Goal: Task Accomplishment & Management: Manage account settings

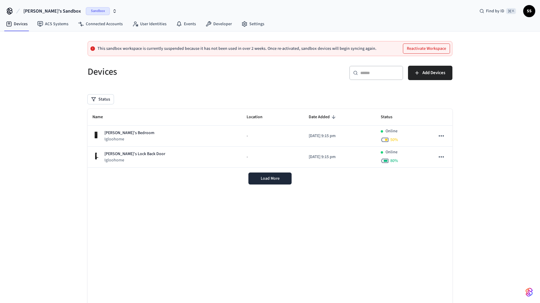
click at [92, 10] on button "[PERSON_NAME]'s Sandbox Sandbox" at bounding box center [70, 11] width 97 height 13
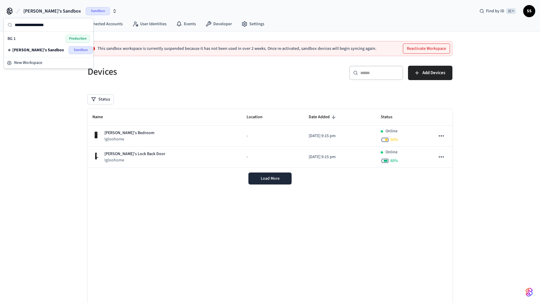
click at [19, 38] on div "BG 1 Production" at bounding box center [49, 39] width 82 height 8
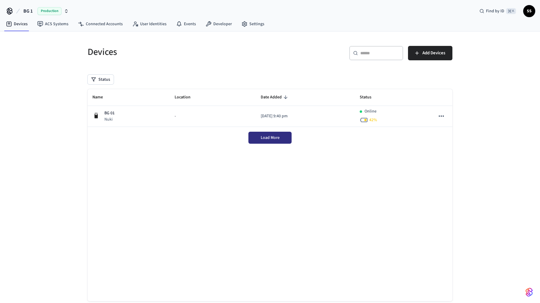
click at [273, 137] on span "Load More" at bounding box center [270, 138] width 19 height 6
click at [436, 55] on span "Add Devices" at bounding box center [434, 53] width 23 height 8
click at [263, 140] on span "Load More" at bounding box center [270, 138] width 19 height 6
click at [102, 22] on link "Connected Accounts" at bounding box center [100, 24] width 54 height 11
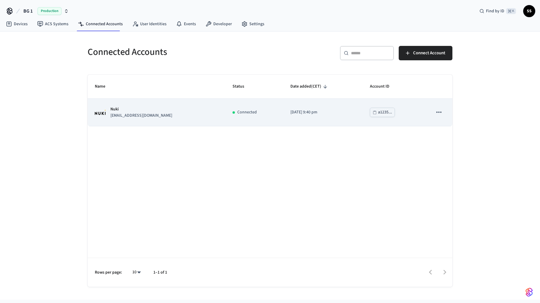
click at [439, 113] on icon "sticky table" at bounding box center [439, 112] width 8 height 8
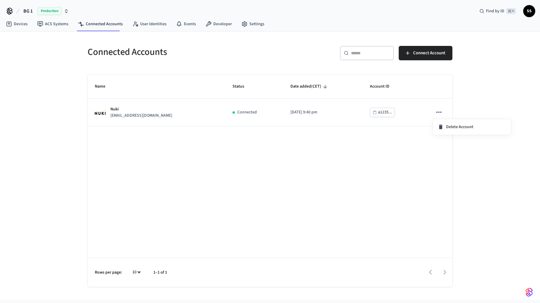
click at [272, 220] on div at bounding box center [270, 151] width 540 height 303
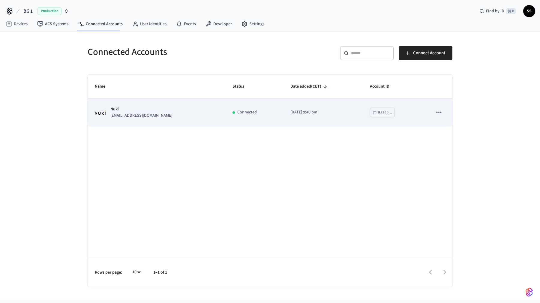
click at [118, 109] on p "Nuki" at bounding box center [141, 109] width 62 height 6
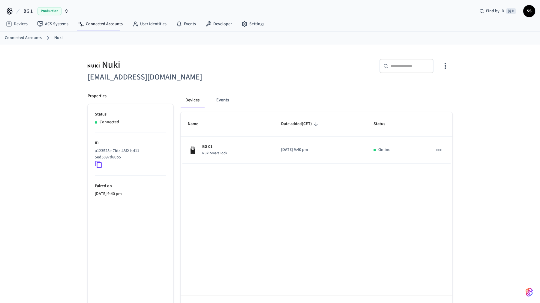
click at [447, 63] on icon "button" at bounding box center [445, 65] width 9 height 9
click at [427, 91] on span "Sync Account" at bounding box center [428, 91] width 24 height 6
click at [228, 103] on div at bounding box center [270, 151] width 540 height 303
click at [219, 99] on button "Events" at bounding box center [223, 100] width 22 height 14
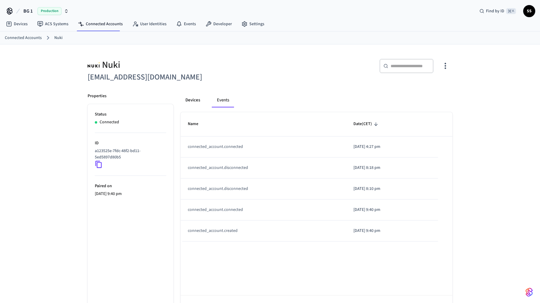
click at [192, 99] on button "Devices" at bounding box center [193, 100] width 24 height 14
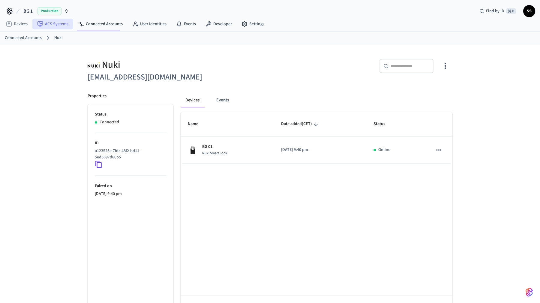
click at [52, 24] on link "ACS Systems" at bounding box center [52, 24] width 41 height 11
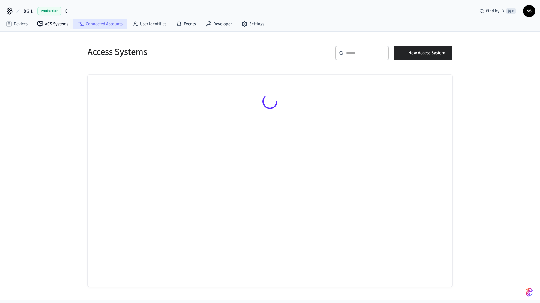
click at [110, 25] on link "Connected Accounts" at bounding box center [100, 24] width 54 height 11
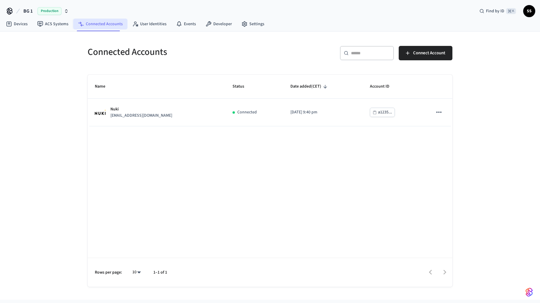
click at [90, 24] on link "Connected Accounts" at bounding box center [100, 24] width 54 height 11
click at [25, 25] on link "Devices" at bounding box center [16, 24] width 31 height 11
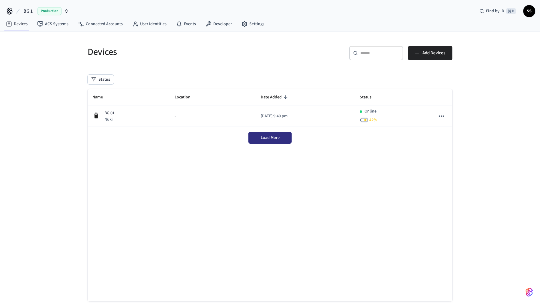
click at [279, 137] on span "Load More" at bounding box center [270, 138] width 19 height 6
click at [92, 26] on link "Connected Accounts" at bounding box center [100, 24] width 54 height 11
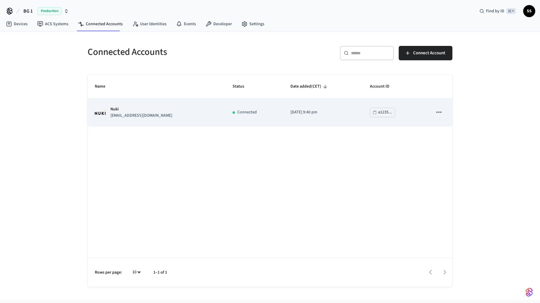
click at [233, 115] on div "Connected" at bounding box center [255, 112] width 44 height 6
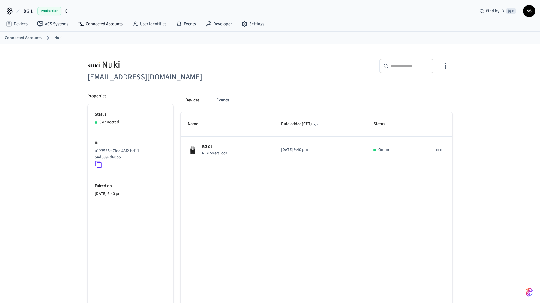
click at [445, 62] on icon "button" at bounding box center [445, 65] width 9 height 9
click at [431, 89] on span "Sync Account" at bounding box center [428, 91] width 24 height 6
click at [489, 90] on div at bounding box center [270, 151] width 540 height 303
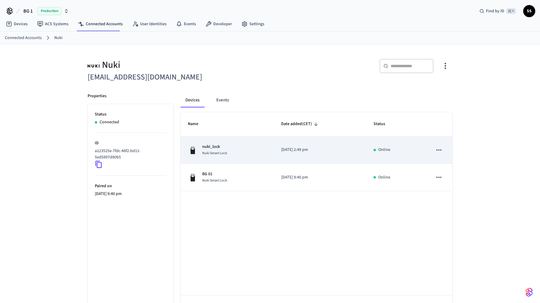
click at [213, 154] on span "Nuki Smart Lock" at bounding box center [214, 153] width 25 height 5
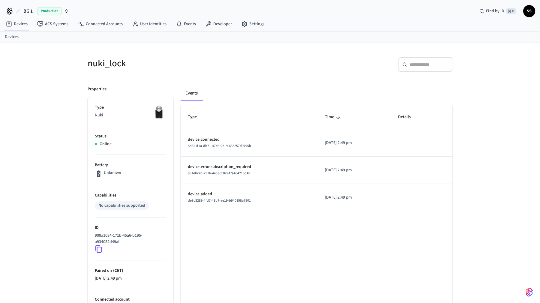
scroll to position [56, 0]
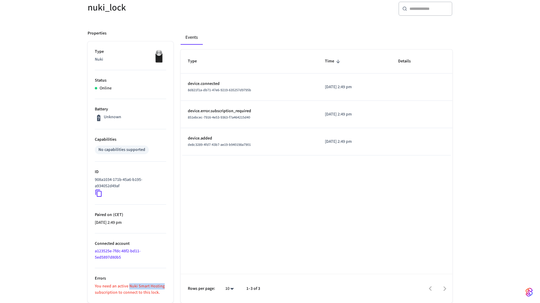
drag, startPoint x: 130, startPoint y: 286, endPoint x: 164, endPoint y: 286, distance: 33.9
click at [164, 286] on p "You need an active Nuki Smart Hosting subscription to connect to this lock." at bounding box center [130, 289] width 71 height 13
copy p "Nuki Smart Hosting"
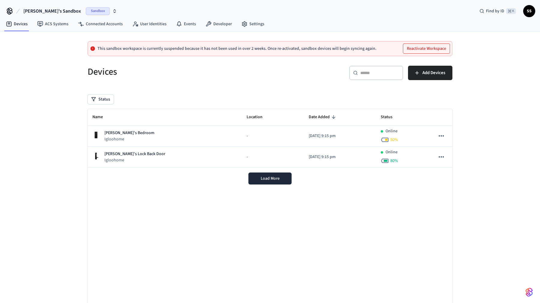
click at [112, 11] on icon "button" at bounding box center [114, 11] width 5 height 5
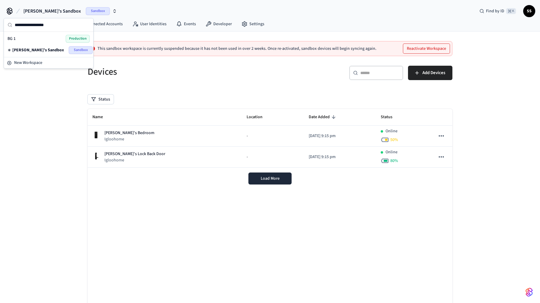
click at [35, 41] on div "BG 1 Production" at bounding box center [49, 39] width 82 height 8
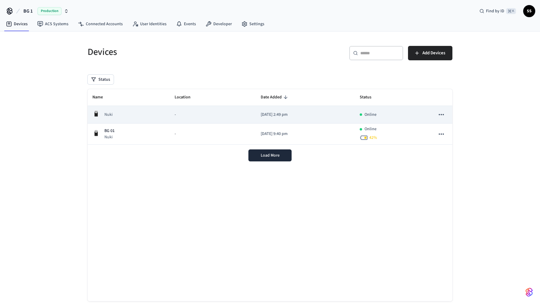
click at [131, 116] on div "Nuki" at bounding box center [128, 115] width 73 height 10
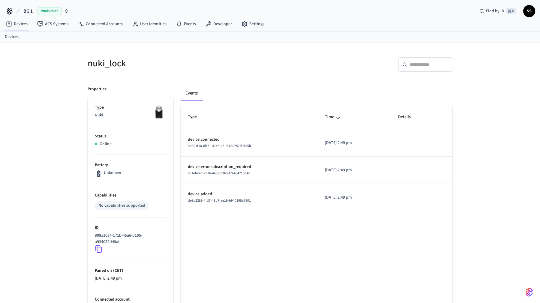
scroll to position [56, 0]
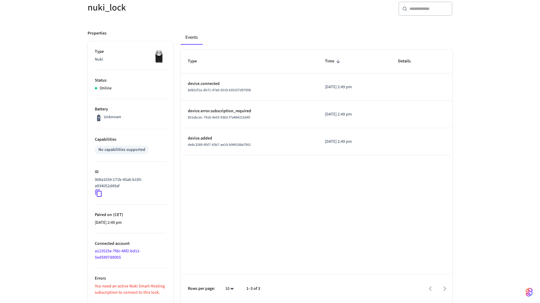
click at [116, 254] on li "Connected account a123525e-7fdc-48f2-bd11-5ed5897d80b5" at bounding box center [130, 251] width 71 height 35
click at [115, 256] on link "a123525e-7fdc-48f2-bd11-5ed5897d80b5" at bounding box center [118, 254] width 46 height 12
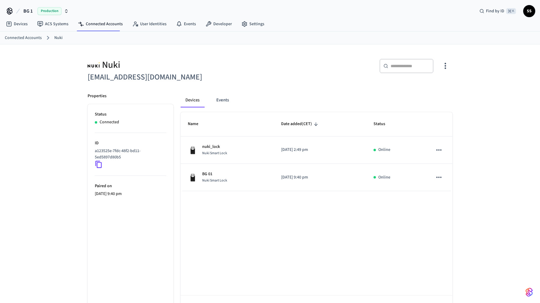
click at [448, 67] on icon "button" at bounding box center [445, 65] width 9 height 9
click at [427, 89] on span "Sync Account" at bounding box center [428, 91] width 24 height 6
click at [440, 152] on div at bounding box center [270, 151] width 540 height 303
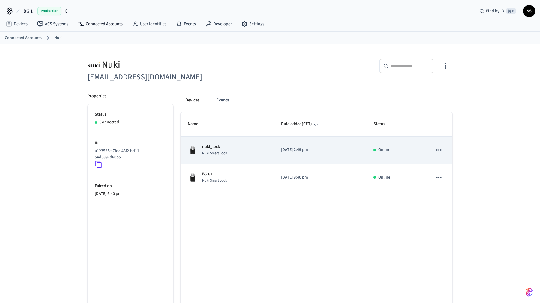
click at [438, 149] on icon "sticky table" at bounding box center [439, 150] width 8 height 8
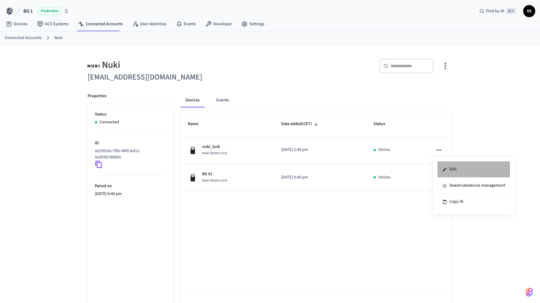
click at [458, 169] on li "Edit" at bounding box center [474, 169] width 73 height 16
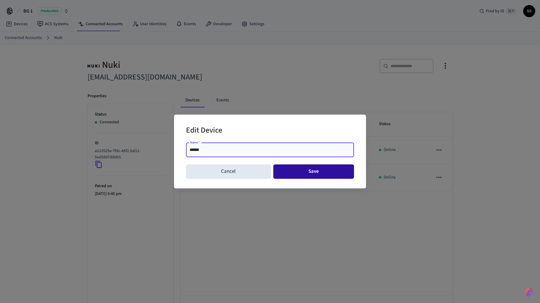
type input "******"
click at [315, 170] on button "Save" at bounding box center [313, 171] width 81 height 14
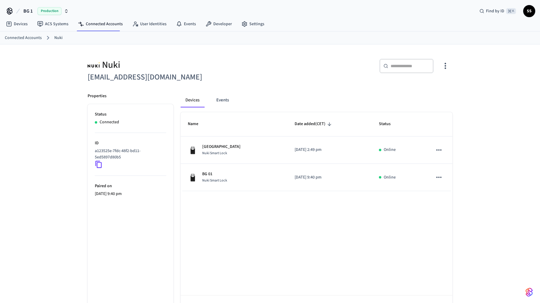
click at [30, 38] on link "Connected Accounts" at bounding box center [23, 38] width 37 height 6
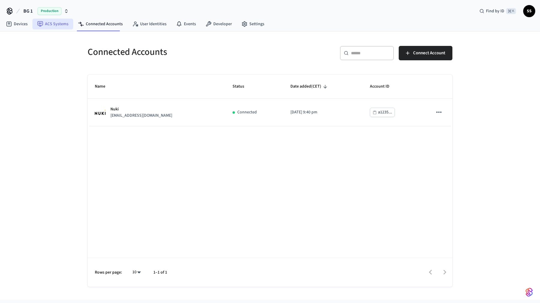
click at [51, 26] on link "ACS Systems" at bounding box center [52, 24] width 41 height 11
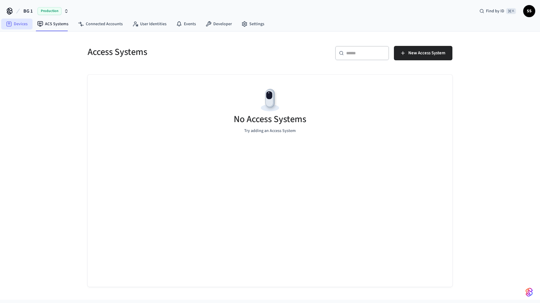
click at [19, 23] on link "Devices" at bounding box center [16, 24] width 31 height 11
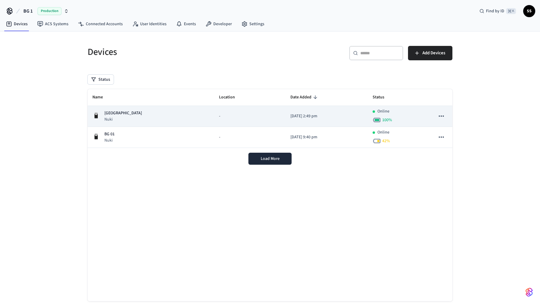
click at [124, 117] on div "Beroun Nuki" at bounding box center [150, 116] width 117 height 12
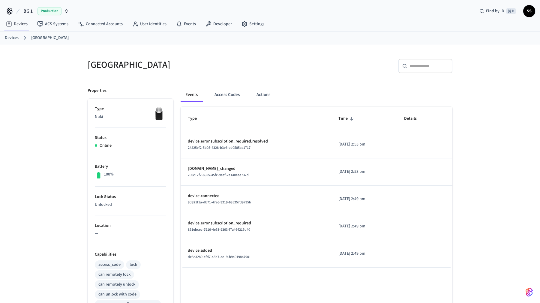
scroll to position [142, 0]
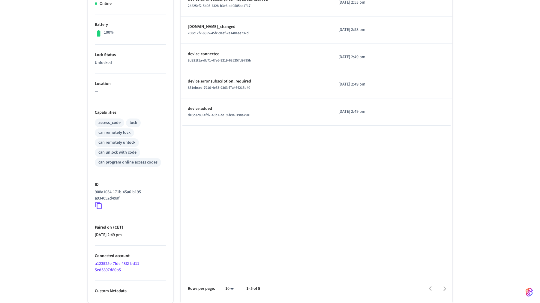
click at [99, 205] on icon at bounding box center [99, 206] width 8 height 8
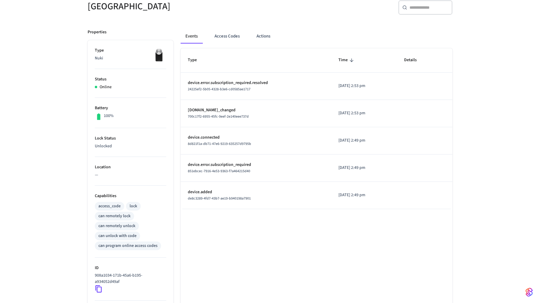
scroll to position [0, 0]
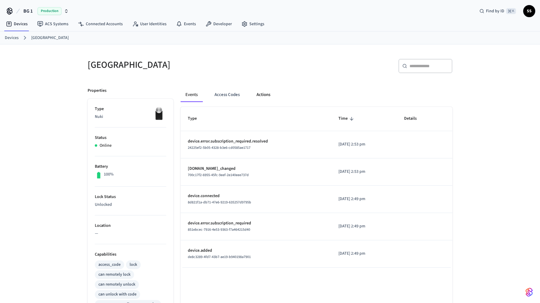
click at [258, 93] on button "Actions" at bounding box center [263, 95] width 23 height 14
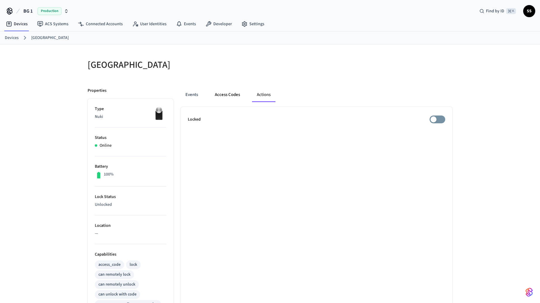
click at [222, 95] on button "Access Codes" at bounding box center [227, 95] width 35 height 14
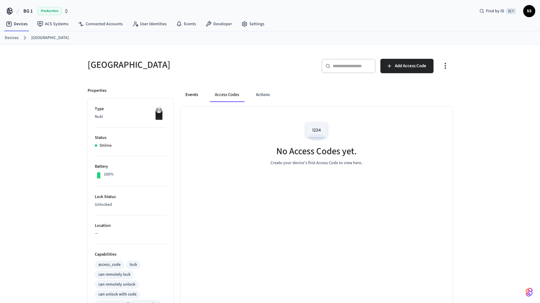
click at [191, 94] on button "Events" at bounding box center [192, 95] width 22 height 14
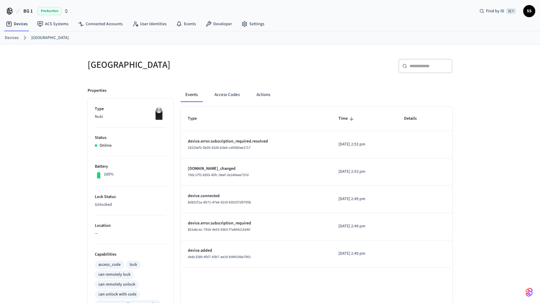
click at [14, 40] on link "Devices" at bounding box center [12, 38] width 14 height 6
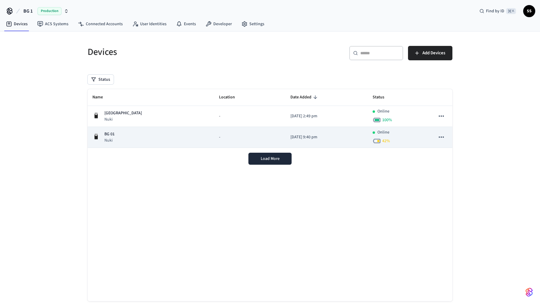
click at [119, 140] on div "BG 01 Nuki" at bounding box center [150, 137] width 117 height 12
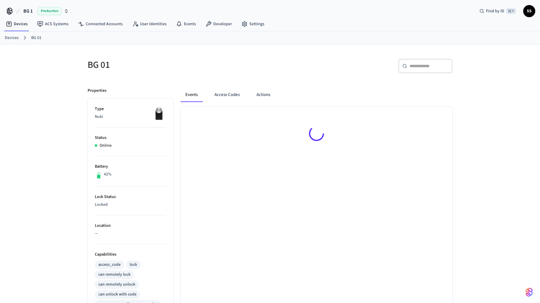
scroll to position [142, 0]
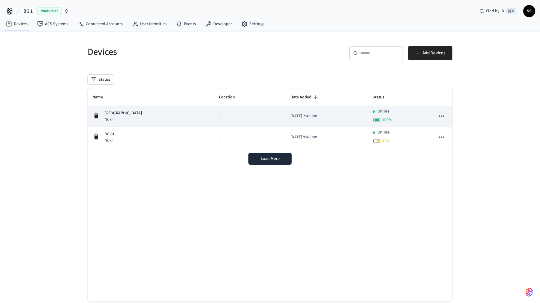
click at [115, 120] on p "Nuki" at bounding box center [123, 119] width 38 height 6
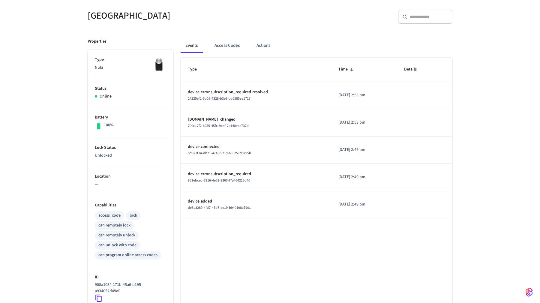
scroll to position [142, 0]
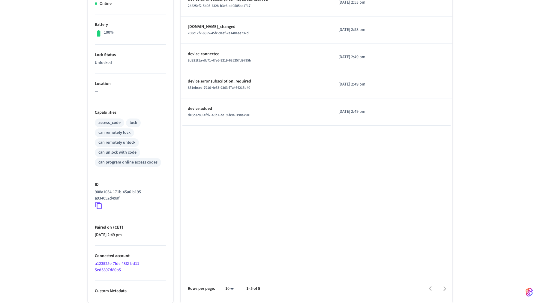
click at [100, 205] on icon at bounding box center [99, 206] width 8 height 8
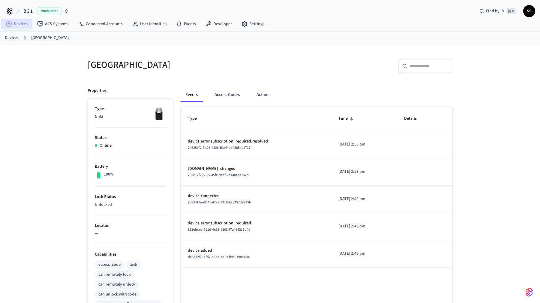
click at [19, 23] on link "Devices" at bounding box center [16, 24] width 31 height 11
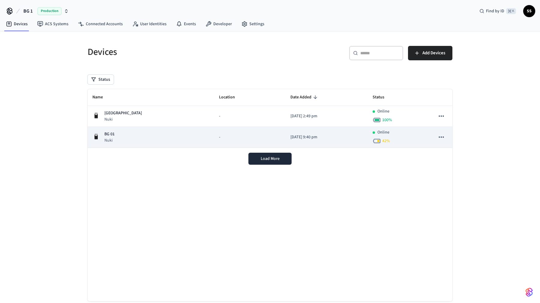
click at [146, 135] on div "BG 01 Nuki" at bounding box center [150, 137] width 117 height 12
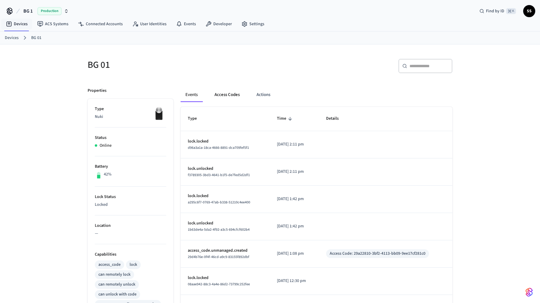
click at [232, 96] on button "Access Codes" at bounding box center [227, 95] width 35 height 14
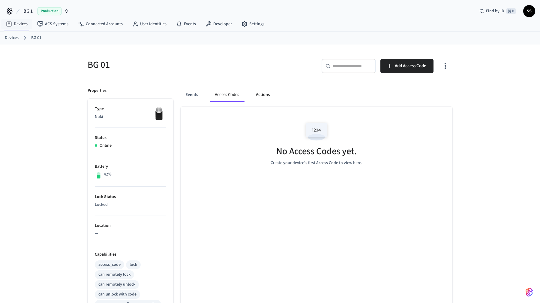
click at [258, 96] on button "Actions" at bounding box center [262, 95] width 23 height 14
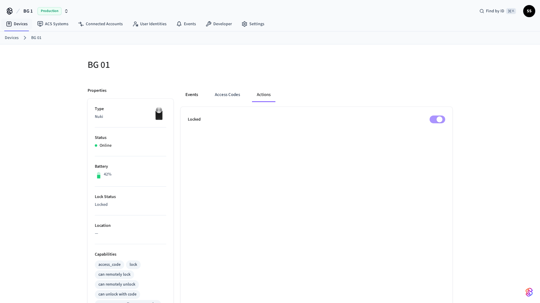
click at [198, 96] on button "Events" at bounding box center [192, 95] width 22 height 14
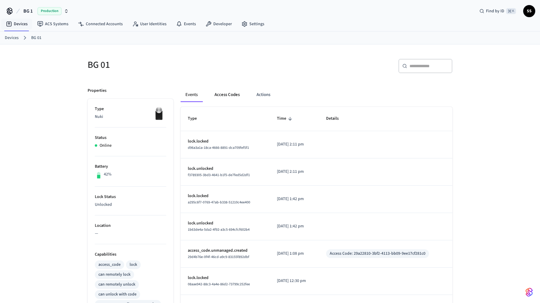
click at [232, 94] on button "Access Codes" at bounding box center [227, 95] width 35 height 14
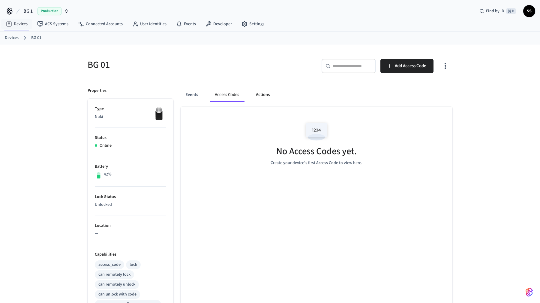
click at [257, 93] on button "Actions" at bounding box center [262, 95] width 23 height 14
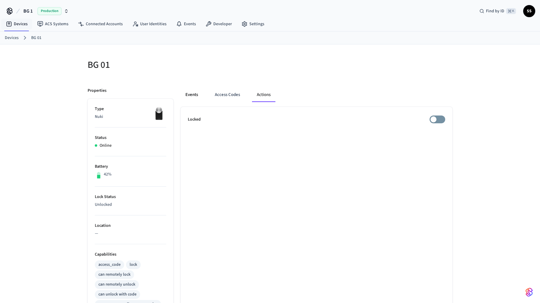
click at [189, 96] on button "Events" at bounding box center [192, 95] width 22 height 14
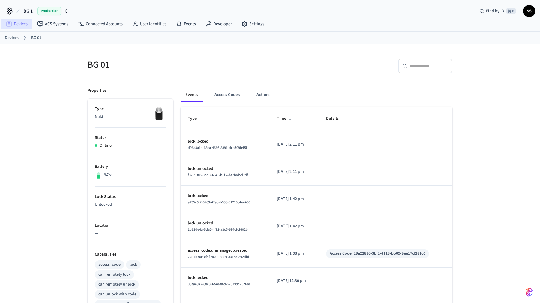
click at [13, 22] on link "Devices" at bounding box center [16, 24] width 31 height 11
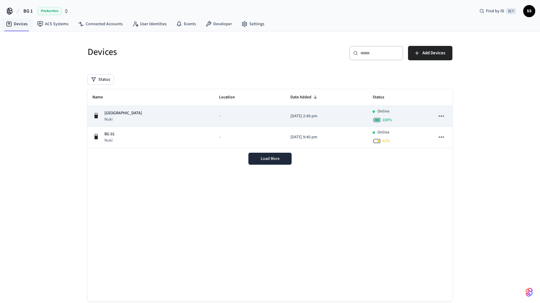
click at [439, 115] on icon "sticky table" at bounding box center [442, 116] width 8 height 8
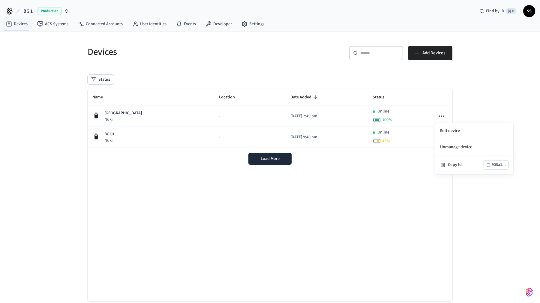
click at [472, 96] on div at bounding box center [270, 151] width 540 height 303
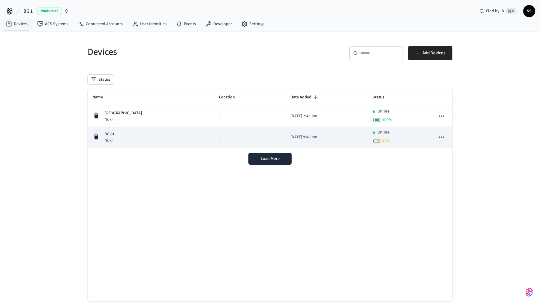
click at [443, 140] on icon "sticky table" at bounding box center [442, 137] width 8 height 8
